Goal: Download file/media

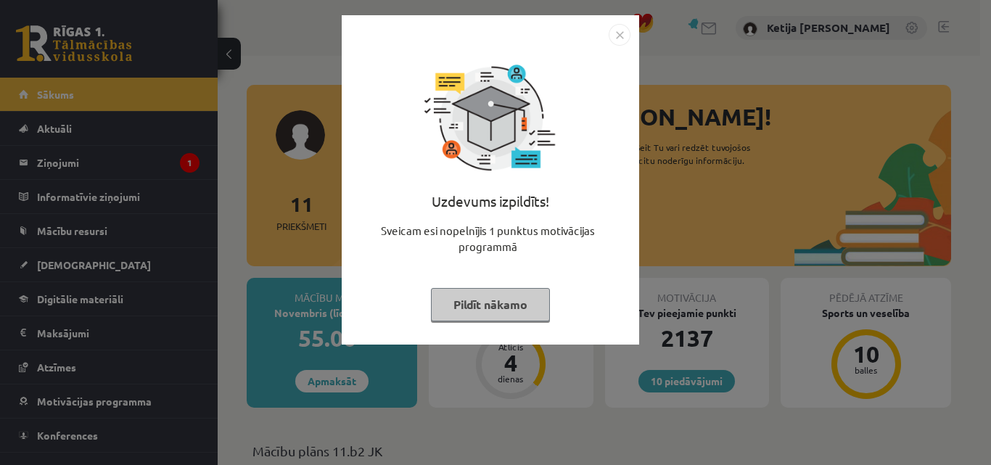
drag, startPoint x: 0, startPoint y: 0, endPoint x: 539, endPoint y: 300, distance: 616.7
click at [539, 300] on button "Pildīt nākamo" at bounding box center [490, 304] width 119 height 33
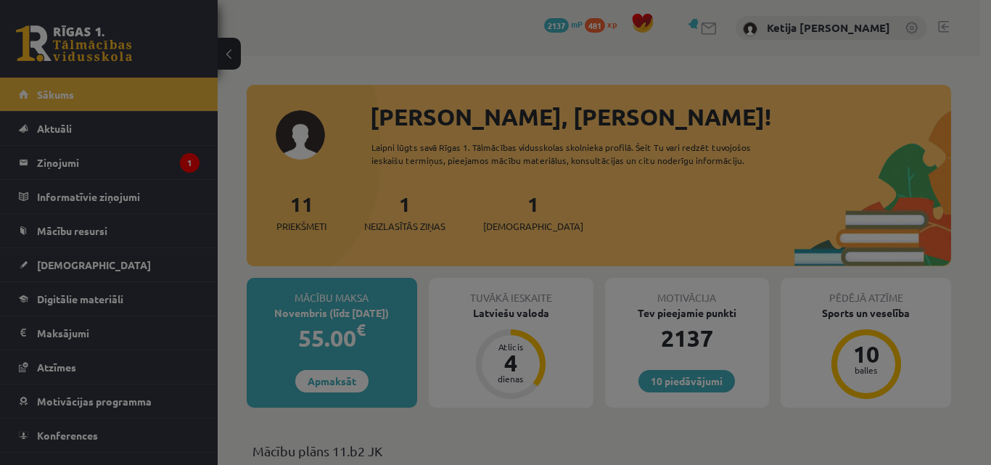
click at [539, 285] on button "Pildīt nākamo" at bounding box center [490, 268] width 119 height 33
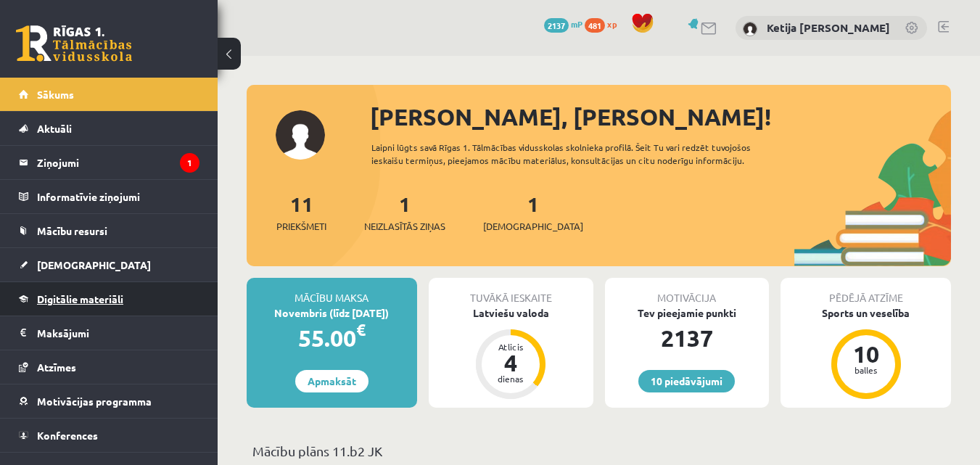
click at [123, 292] on link "Digitālie materiāli" at bounding box center [109, 298] width 181 height 33
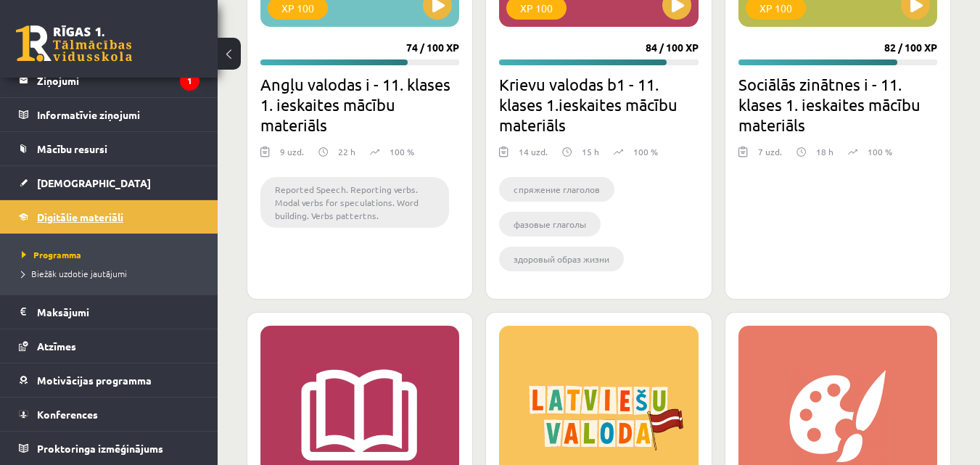
scroll to position [2396, 0]
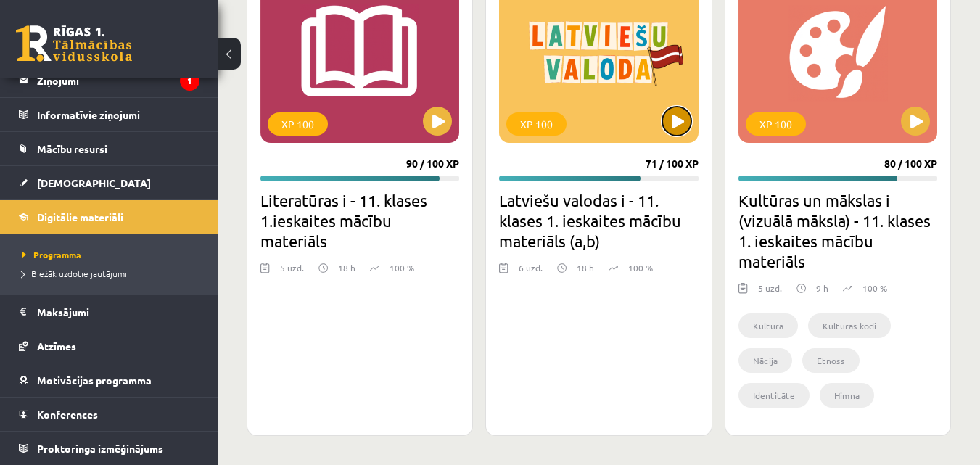
click at [683, 128] on button at bounding box center [676, 121] width 29 height 29
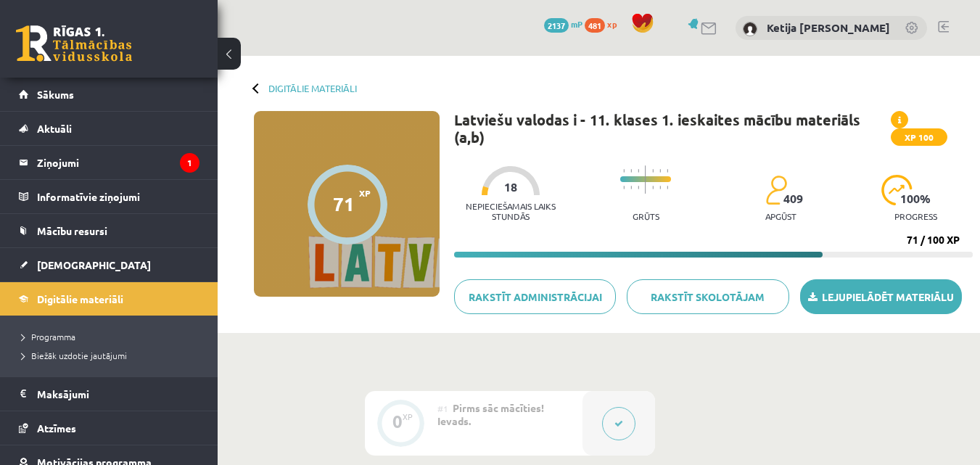
click at [853, 296] on link "Lejupielādēt materiālu" at bounding box center [881, 296] width 162 height 35
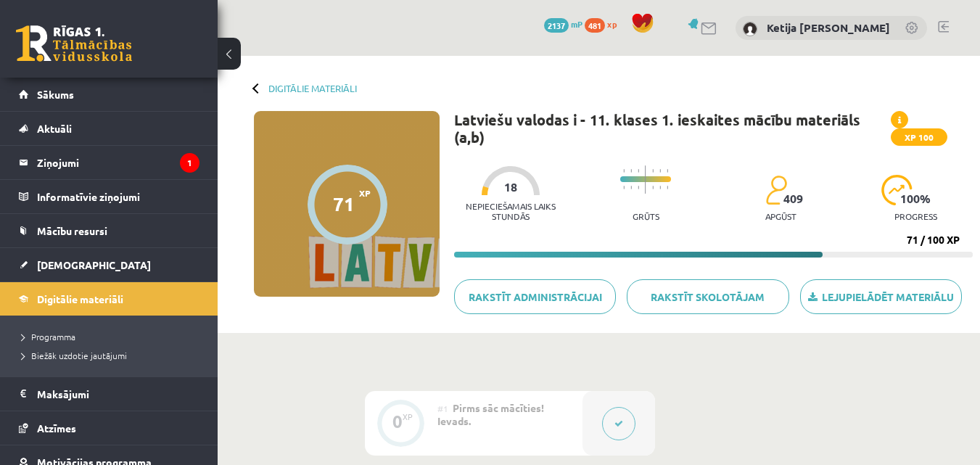
click at [950, 27] on div "0 Dāvanas 2137 mP 481 xp Ketija Nikola Kmeta" at bounding box center [599, 28] width 762 height 56
click at [940, 29] on link at bounding box center [943, 27] width 11 height 12
